Goal: Task Accomplishment & Management: Manage account settings

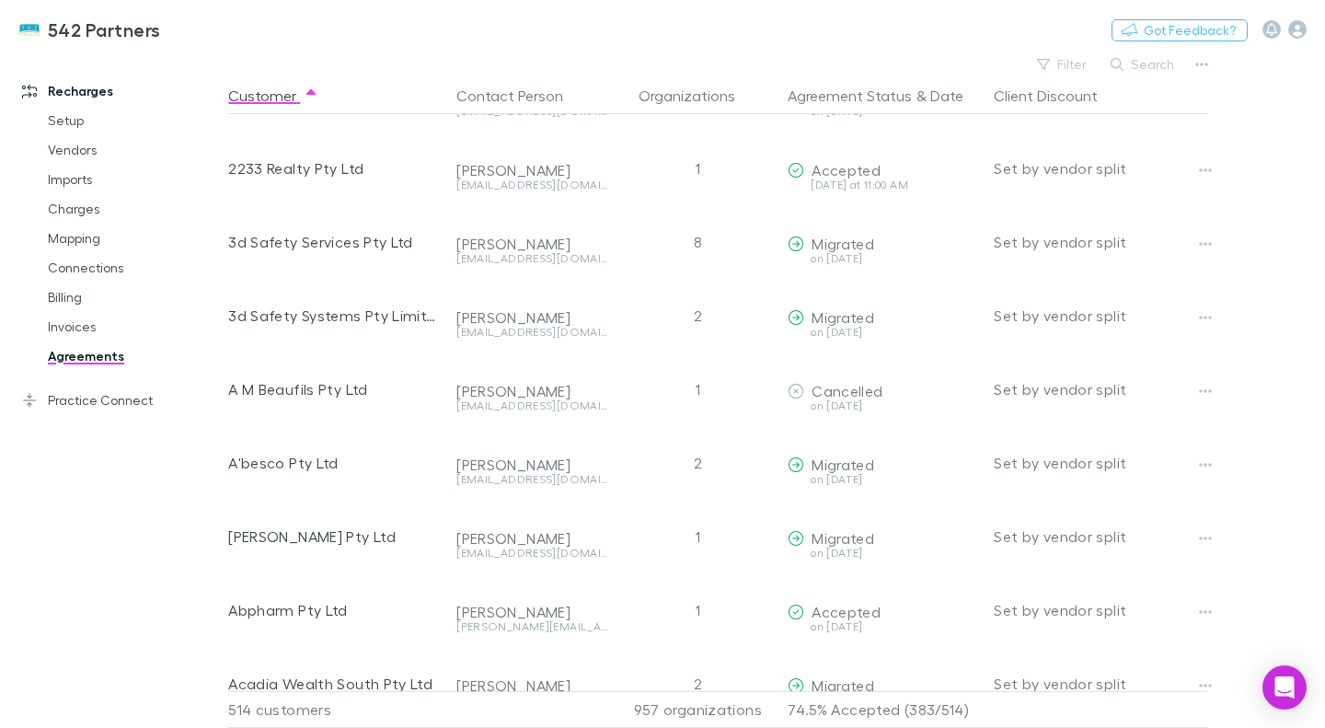
scroll to position [38, 0]
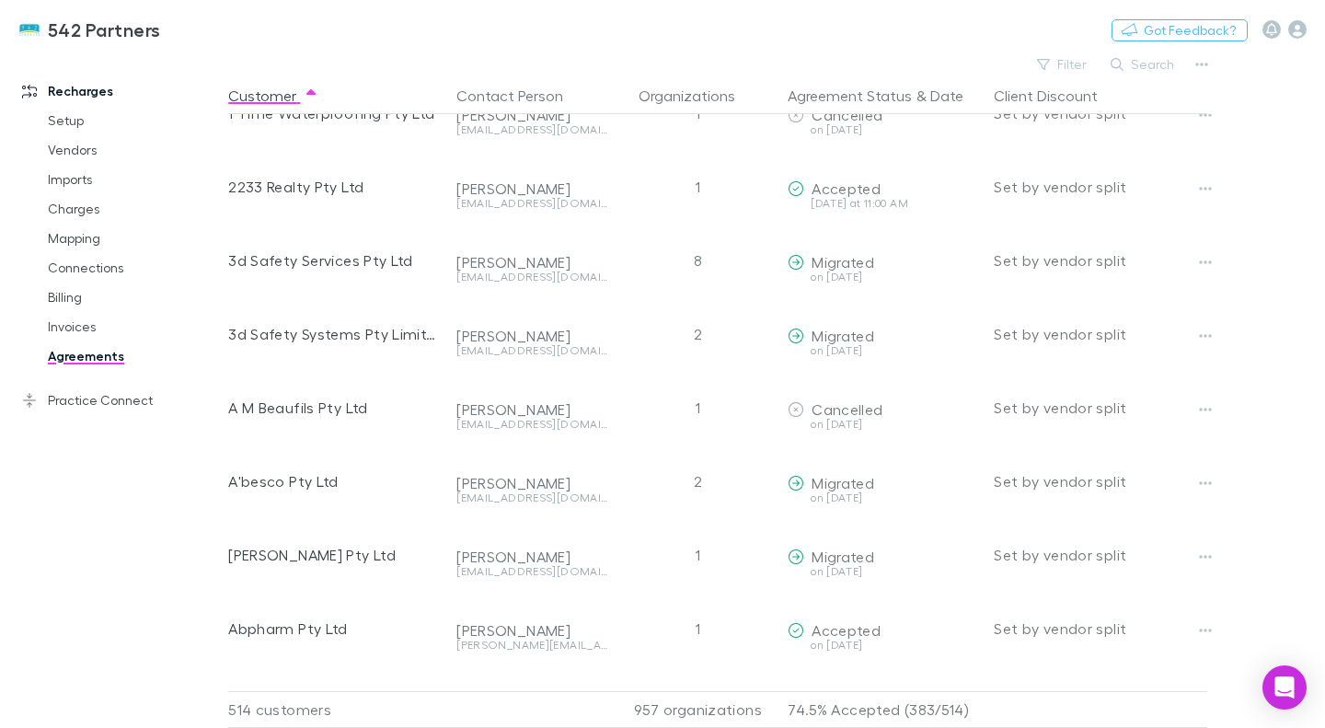
click at [1057, 62] on button "Filter" at bounding box center [1063, 64] width 70 height 22
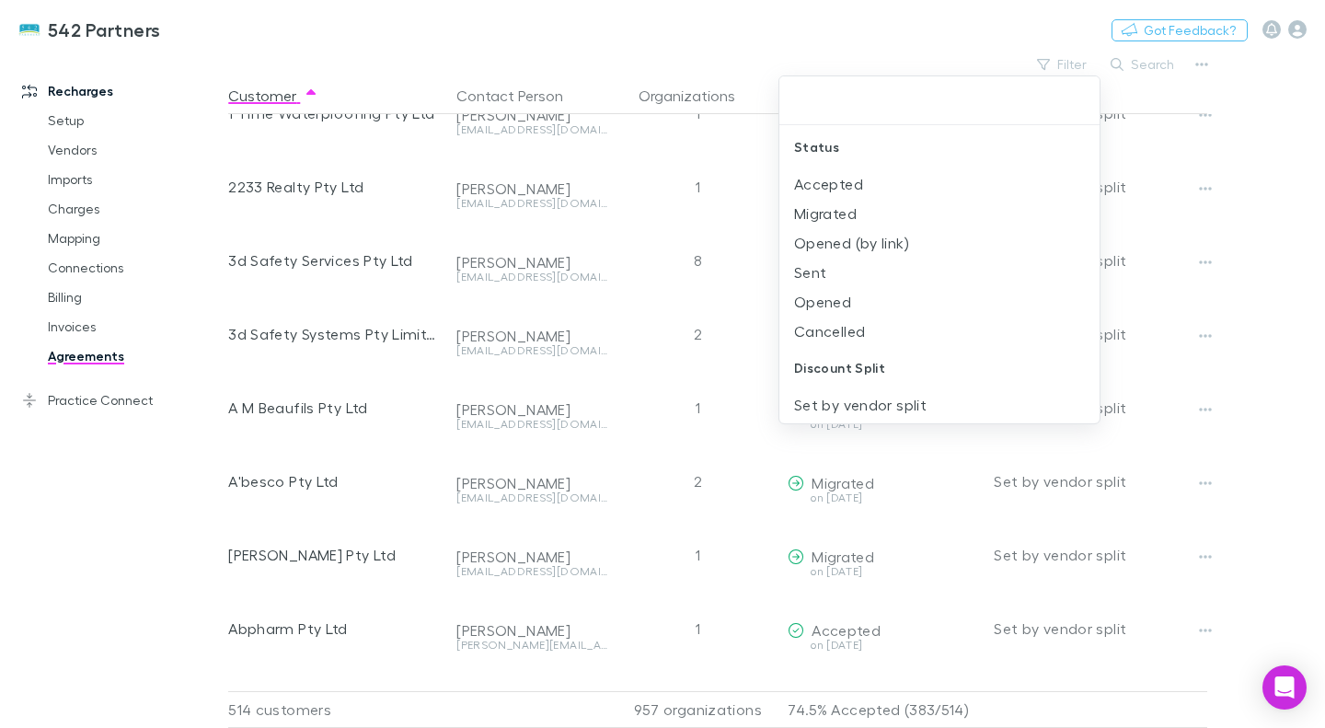
click at [872, 270] on li "Sent" at bounding box center [939, 272] width 320 height 29
